Goal: Obtain resource: Obtain resource

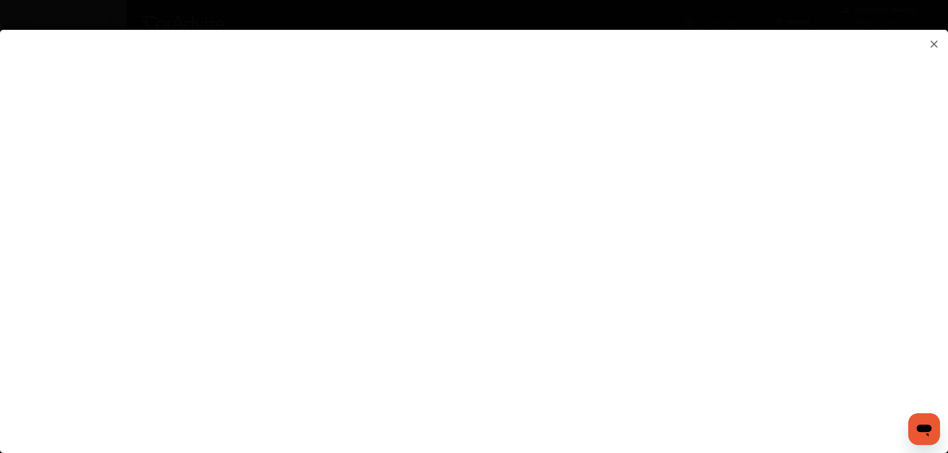
click at [933, 43] on img at bounding box center [934, 44] width 12 height 12
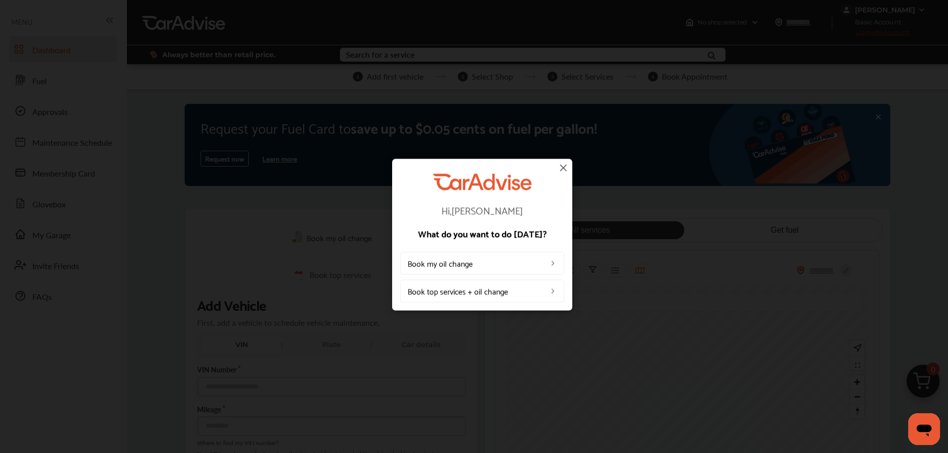
click at [565, 169] on img at bounding box center [563, 168] width 12 height 12
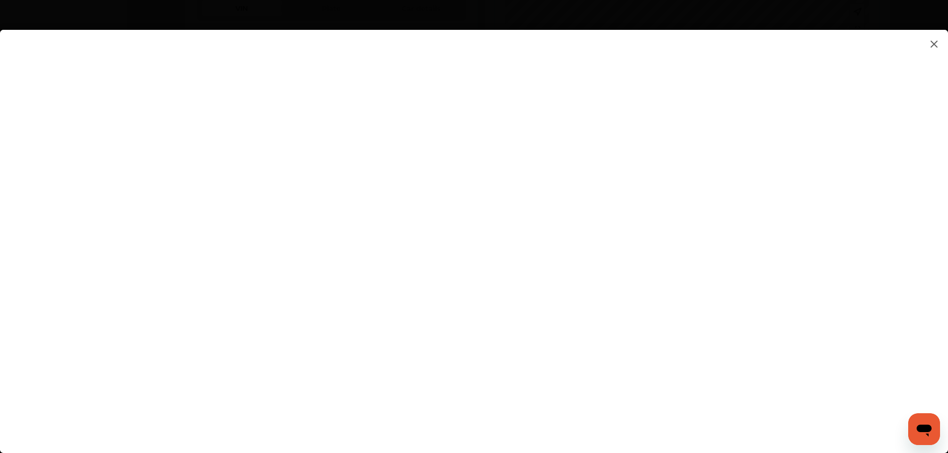
scroll to position [448, 0]
